Goal: Find contact information: Find contact information

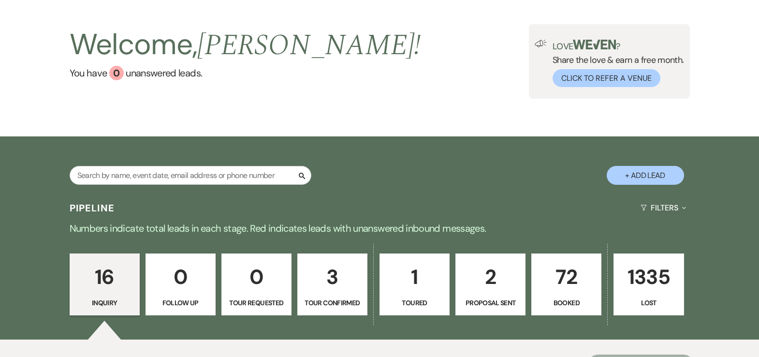
scroll to position [51, 0]
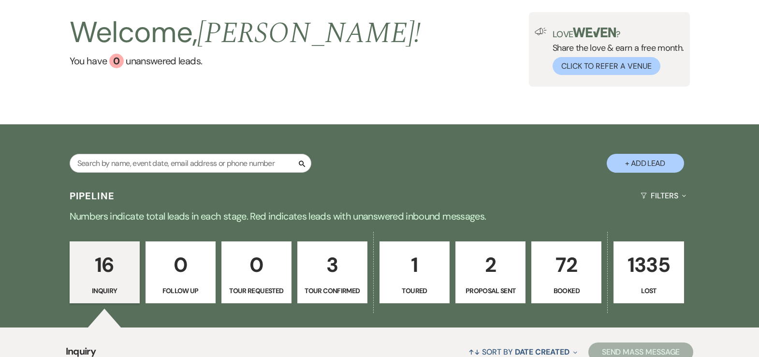
click at [568, 275] on p "72" at bounding box center [567, 264] width 58 height 32
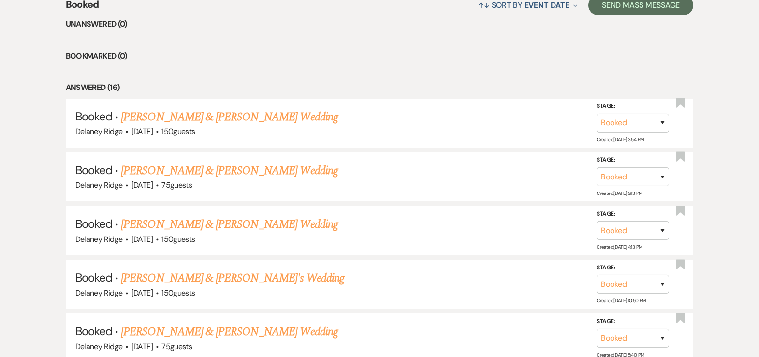
scroll to position [405, 0]
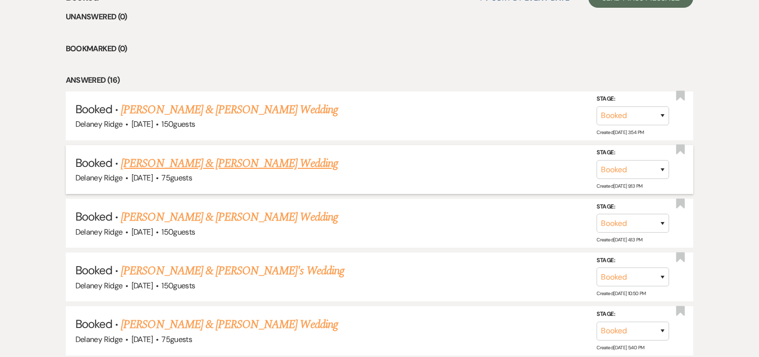
click at [254, 158] on link "[PERSON_NAME] & [PERSON_NAME] Wedding" at bounding box center [229, 163] width 217 height 17
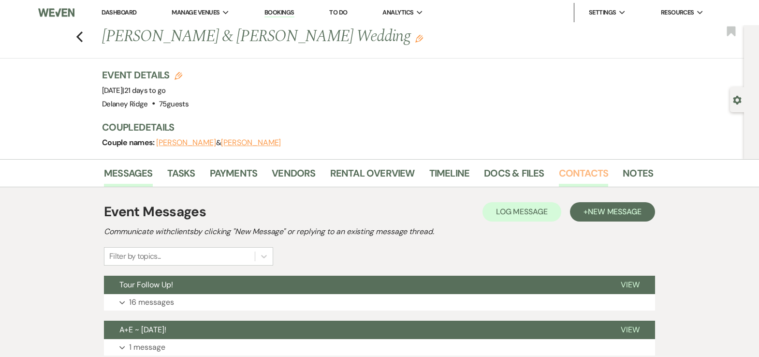
click at [599, 174] on link "Contacts" at bounding box center [584, 175] width 50 height 21
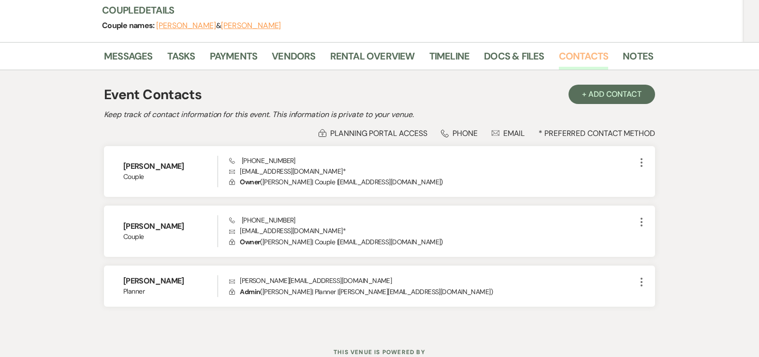
scroll to position [120, 0]
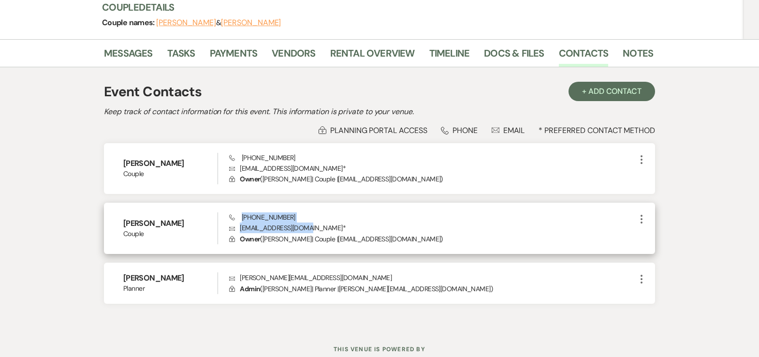
drag, startPoint x: 242, startPoint y: 216, endPoint x: 310, endPoint y: 229, distance: 70.0
click at [310, 229] on div "Phone [PHONE_NUMBER] Envelope [EMAIL_ADDRESS][DOMAIN_NAME] * Lock Owner ( [PERS…" at bounding box center [432, 228] width 407 height 32
copy div "[PHONE_NUMBER] Envelope [EMAIL_ADDRESS][DOMAIN_NAME]"
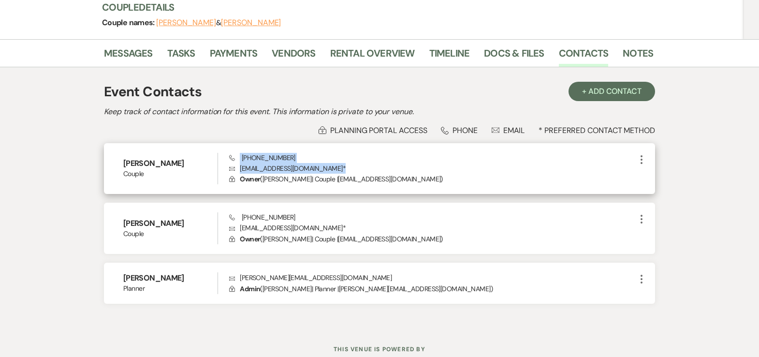
drag, startPoint x: 240, startPoint y: 153, endPoint x: 322, endPoint y: 164, distance: 82.9
click at [322, 164] on div "Phone [PHONE_NUMBER] [PERSON_NAME] [PERSON_NAME][EMAIL_ADDRESS][DOMAIN_NAME] * …" at bounding box center [432, 169] width 407 height 32
copy div "[PHONE_NUMBER] [PERSON_NAME] [PERSON_NAME][EMAIL_ADDRESS][DOMAIN_NAME] *"
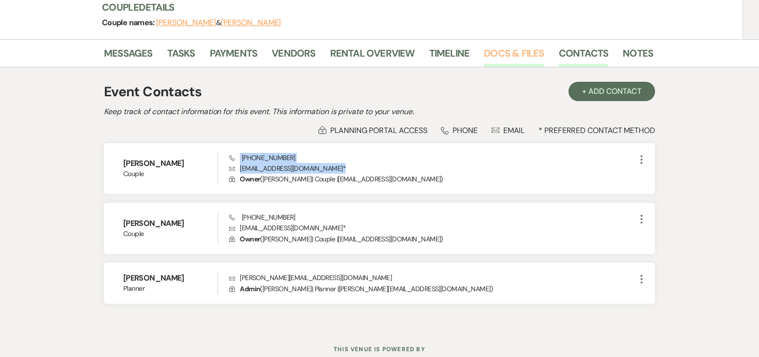
click at [508, 47] on link "Docs & Files" at bounding box center [514, 55] width 60 height 21
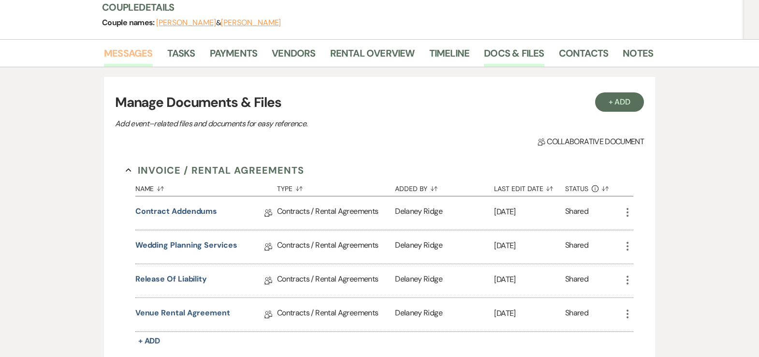
click at [116, 58] on link "Messages" at bounding box center [128, 55] width 49 height 21
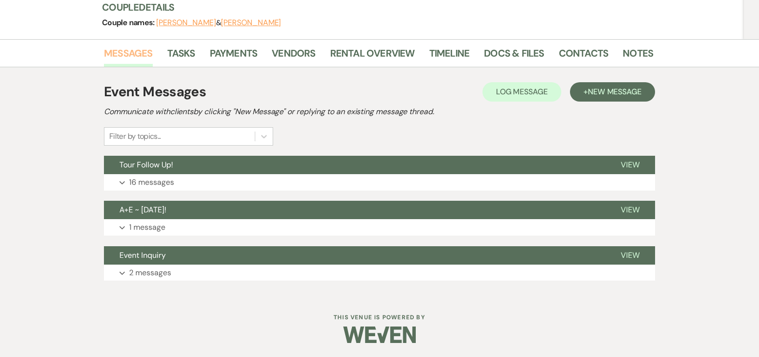
scroll to position [119, 0]
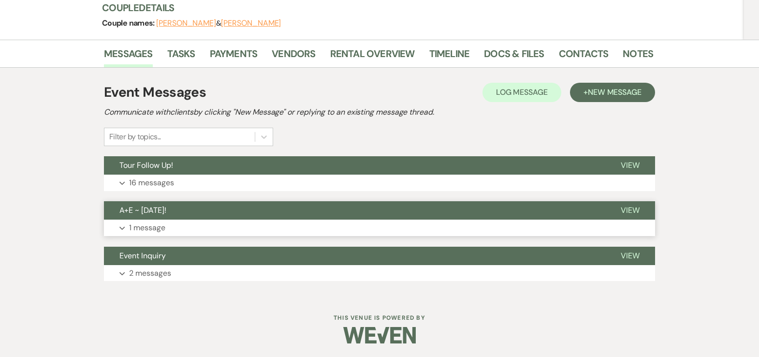
click at [155, 225] on p "1 message" at bounding box center [147, 227] width 36 height 13
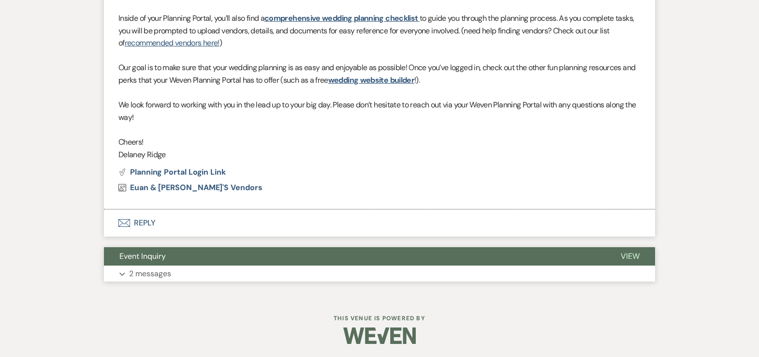
click at [162, 270] on p "2 messages" at bounding box center [150, 273] width 42 height 13
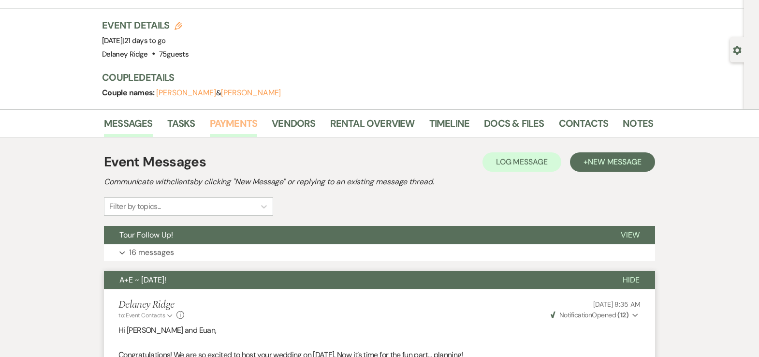
scroll to position [0, 0]
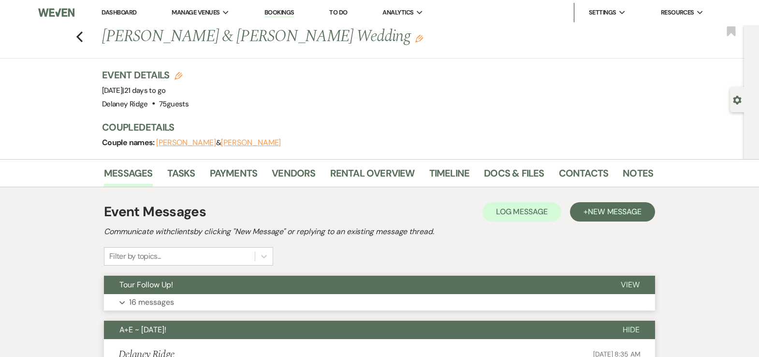
click at [175, 296] on button "Expand 16 messages" at bounding box center [379, 302] width 551 height 16
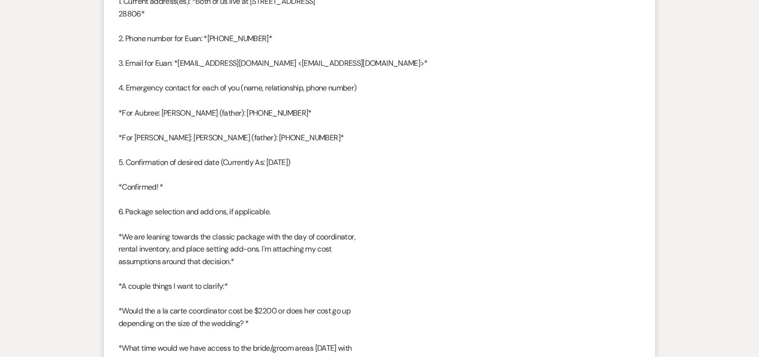
scroll to position [1316, 0]
click at [420, 82] on div "Hi Tori, Here is the requested info: 1. Current address(es): *Both of us live a…" at bounding box center [379, 260] width 522 height 606
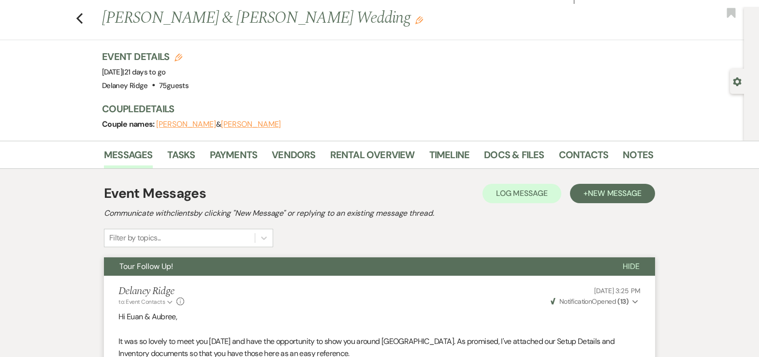
scroll to position [0, 0]
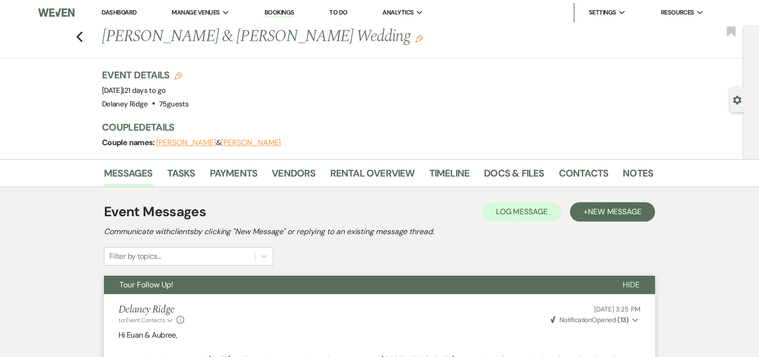
click at [124, 13] on link "Dashboard" at bounding box center [119, 12] width 35 height 8
